Goal: Entertainment & Leisure: Consume media (video, audio)

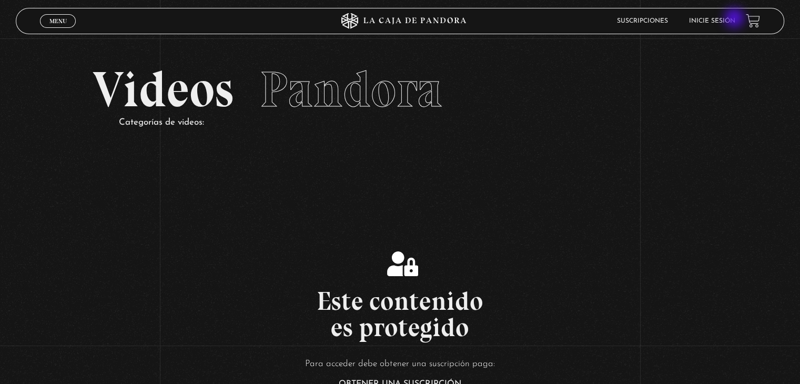
click at [735, 19] on link "Inicie sesión" at bounding box center [712, 21] width 46 height 6
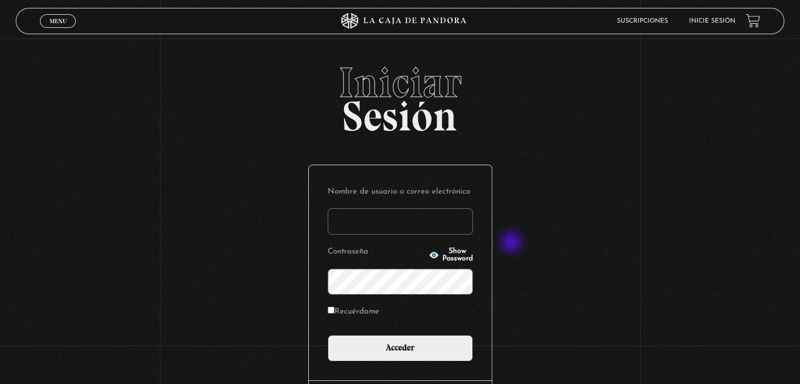
type input "betana007"
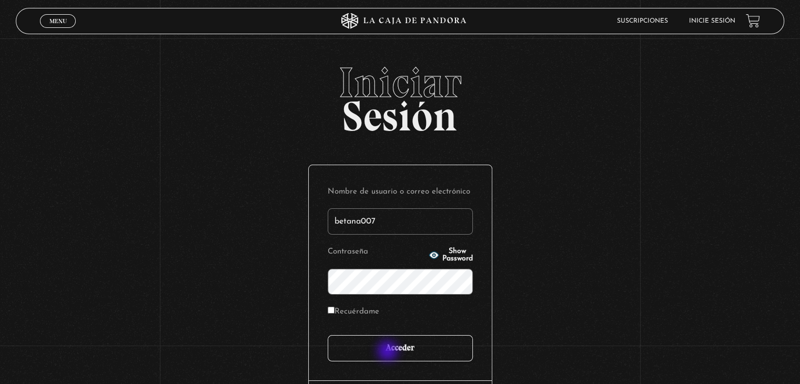
click at [389, 352] on input "Acceder" at bounding box center [400, 348] width 145 height 26
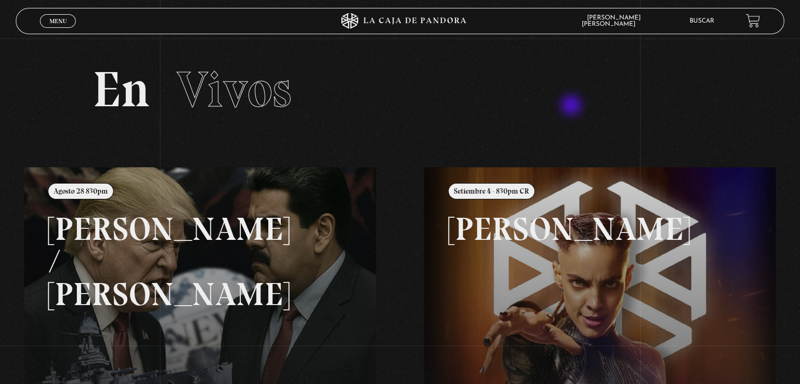
click at [572, 106] on h2 "En Vivos" at bounding box center [400, 90] width 614 height 50
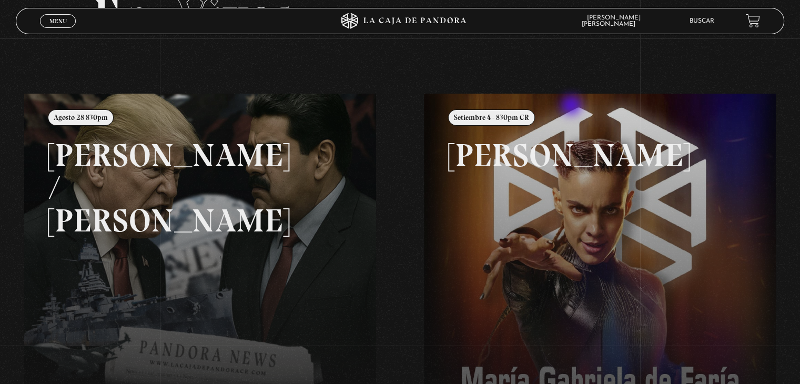
scroll to position [105, 0]
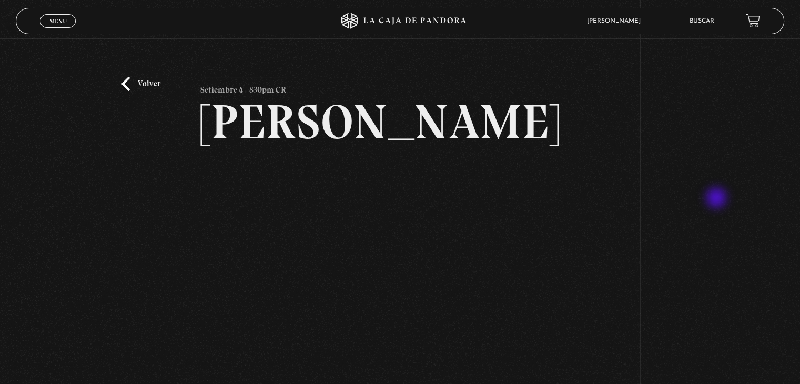
click at [717, 199] on div "Volver Setiembre 4 - 830pm CR [PERSON_NAME]" at bounding box center [400, 222] width 800 height 369
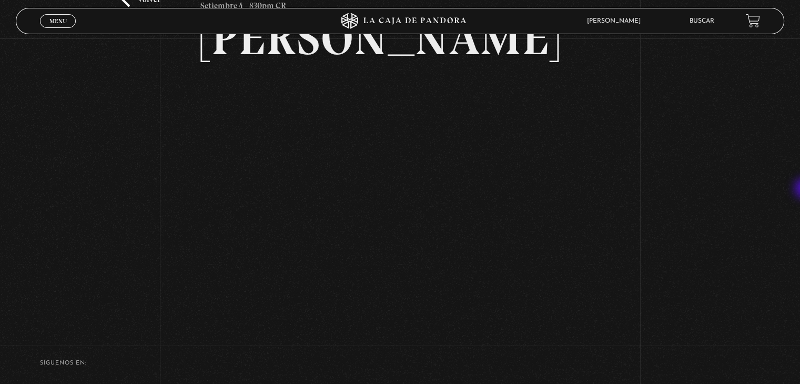
scroll to position [105, 0]
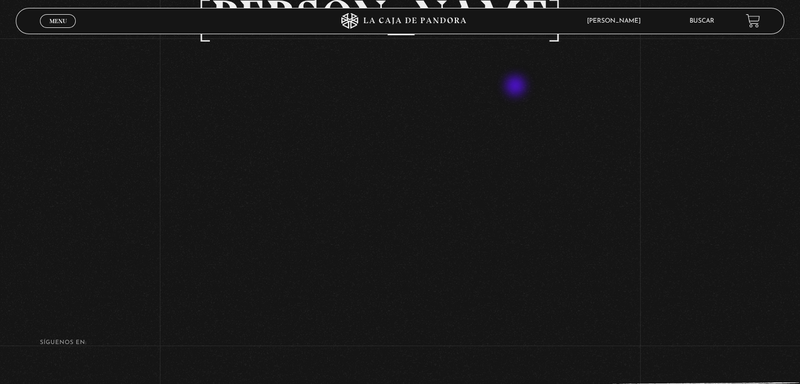
click at [516, 42] on h2 "[PERSON_NAME]" at bounding box center [399, 17] width 399 height 48
